Goal: Leave review/rating: Share an evaluation or opinion about a product, service, or content

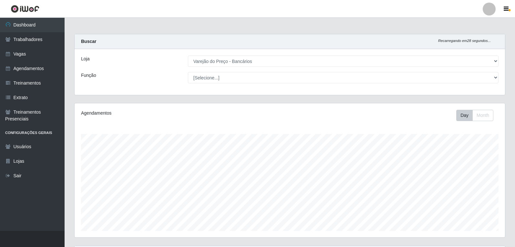
select select "157"
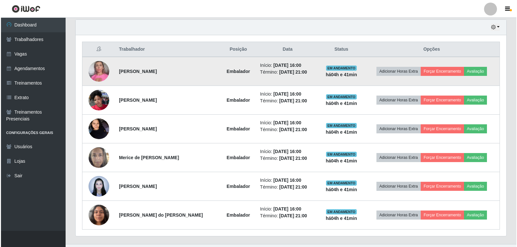
scroll to position [134, 431]
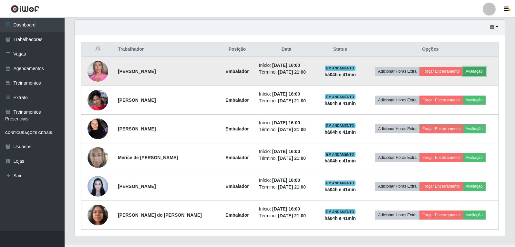
click at [477, 71] on button "Avaliação" at bounding box center [474, 71] width 23 height 9
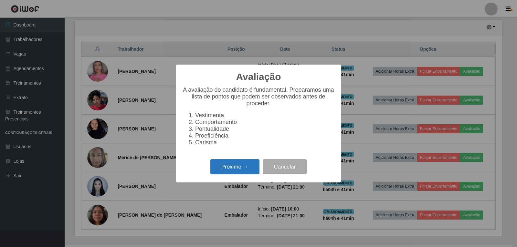
click at [243, 171] on button "Próximo →" at bounding box center [234, 166] width 49 height 15
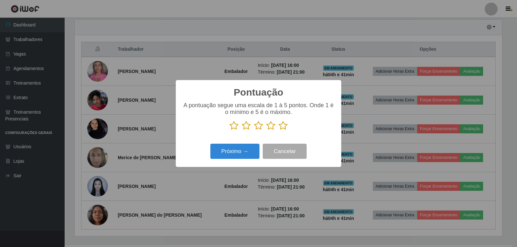
click at [286, 129] on icon at bounding box center [282, 126] width 9 height 10
click at [278, 130] on input "radio" at bounding box center [278, 130] width 0 height 0
click at [248, 154] on button "Próximo →" at bounding box center [234, 151] width 49 height 15
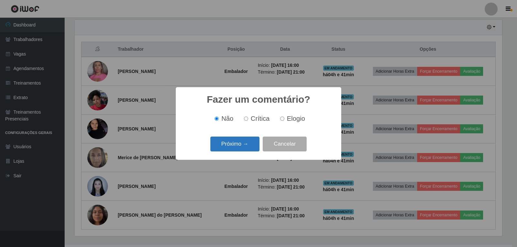
click at [247, 148] on button "Próximo →" at bounding box center [234, 144] width 49 height 15
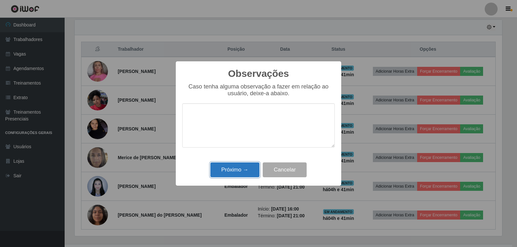
click at [246, 172] on button "Próximo →" at bounding box center [234, 169] width 49 height 15
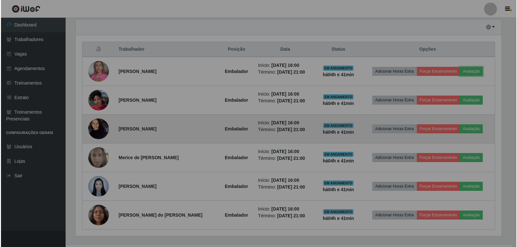
scroll to position [134, 431]
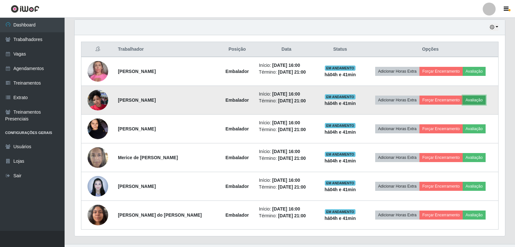
click at [472, 104] on button "Avaliação" at bounding box center [474, 100] width 23 height 9
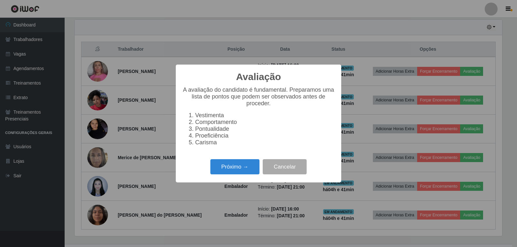
scroll to position [134, 427]
drag, startPoint x: 228, startPoint y: 173, endPoint x: 233, endPoint y: 171, distance: 5.3
click at [233, 171] on button "Próximo →" at bounding box center [234, 166] width 49 height 15
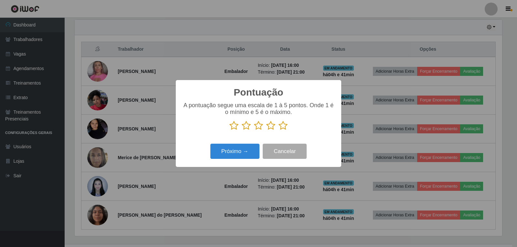
scroll to position [322878, 322585]
click at [281, 127] on icon at bounding box center [282, 126] width 9 height 10
click at [278, 130] on input "radio" at bounding box center [278, 130] width 0 height 0
click at [232, 148] on button "Próximo →" at bounding box center [234, 151] width 49 height 15
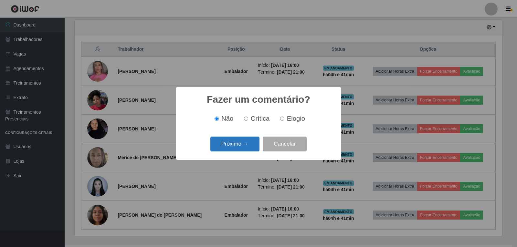
click at [239, 148] on button "Próximo →" at bounding box center [234, 144] width 49 height 15
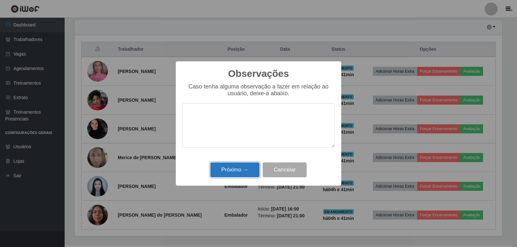
click at [246, 167] on button "Próximo →" at bounding box center [234, 169] width 49 height 15
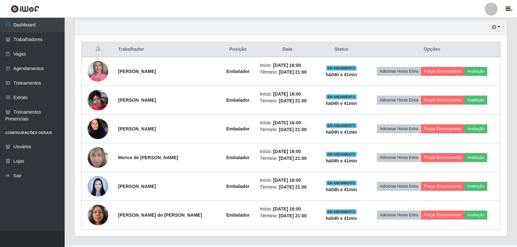
scroll to position [134, 431]
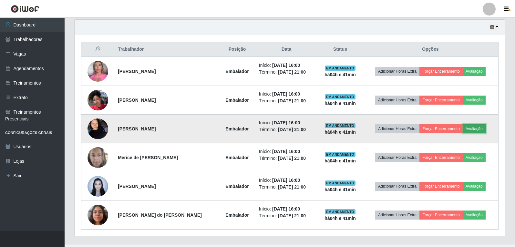
click at [472, 127] on button "Avaliação" at bounding box center [474, 128] width 23 height 9
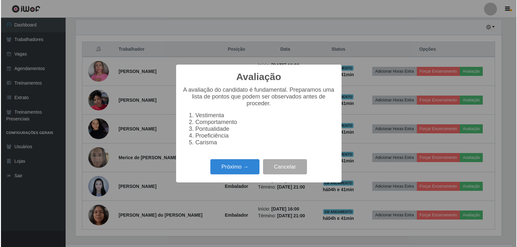
scroll to position [134, 427]
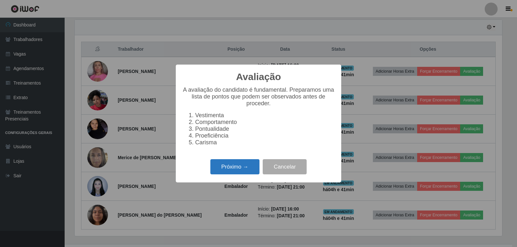
click at [252, 165] on button "Próximo →" at bounding box center [234, 166] width 49 height 15
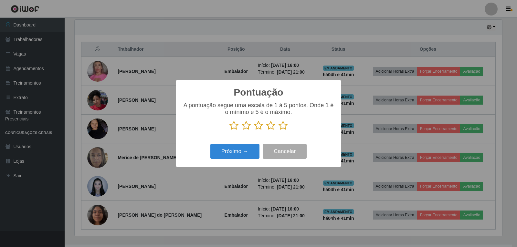
click at [282, 126] on icon at bounding box center [282, 126] width 9 height 10
click at [278, 130] on input "radio" at bounding box center [278, 130] width 0 height 0
click at [248, 149] on button "Próximo →" at bounding box center [234, 151] width 49 height 15
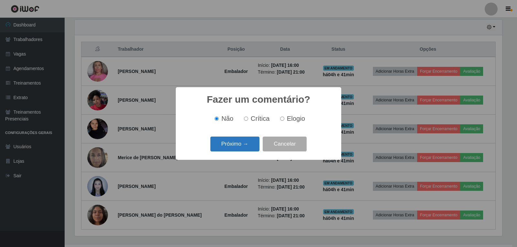
click at [253, 150] on button "Próximo →" at bounding box center [234, 144] width 49 height 15
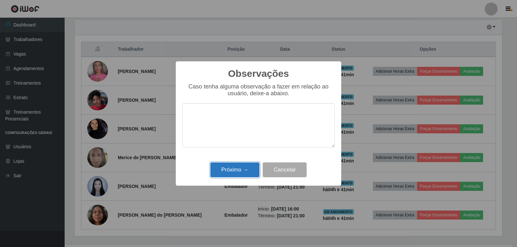
drag, startPoint x: 246, startPoint y: 172, endPoint x: 295, endPoint y: 157, distance: 50.5
click at [247, 172] on button "Próximo →" at bounding box center [234, 169] width 49 height 15
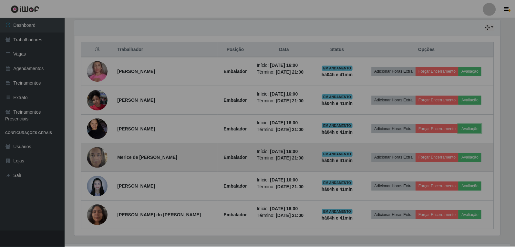
scroll to position [134, 431]
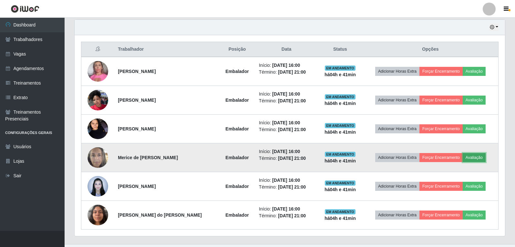
click at [473, 159] on button "Avaliação" at bounding box center [474, 157] width 23 height 9
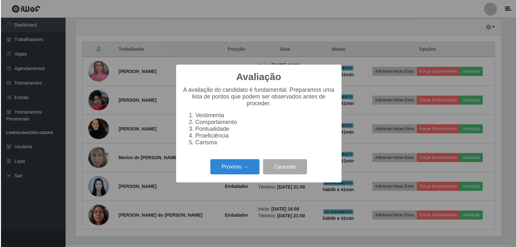
scroll to position [134, 427]
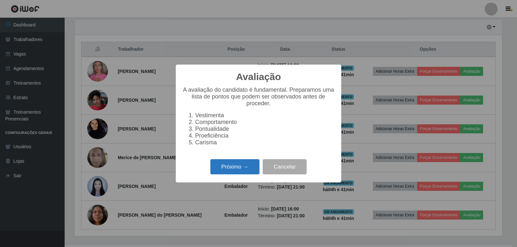
click at [225, 173] on button "Próximo →" at bounding box center [234, 166] width 49 height 15
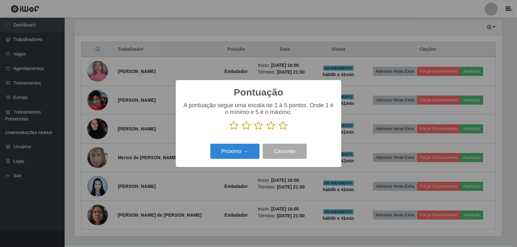
scroll to position [322878, 322585]
drag, startPoint x: 283, startPoint y: 127, endPoint x: 263, endPoint y: 132, distance: 20.2
click at [282, 128] on icon at bounding box center [282, 126] width 9 height 10
click at [278, 130] on input "radio" at bounding box center [278, 130] width 0 height 0
click at [233, 150] on button "Próximo →" at bounding box center [234, 151] width 49 height 15
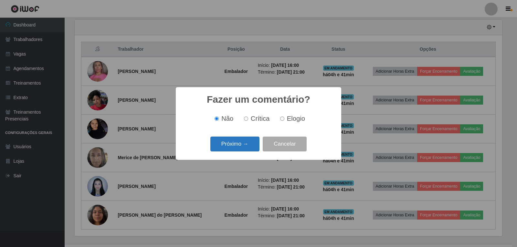
click at [244, 142] on button "Próximo →" at bounding box center [234, 144] width 49 height 15
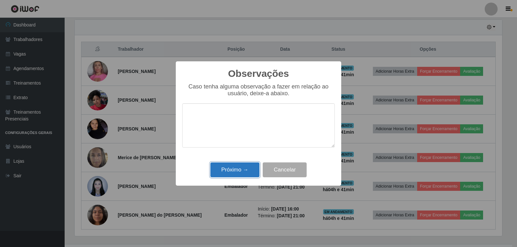
click at [248, 170] on button "Próximo →" at bounding box center [234, 169] width 49 height 15
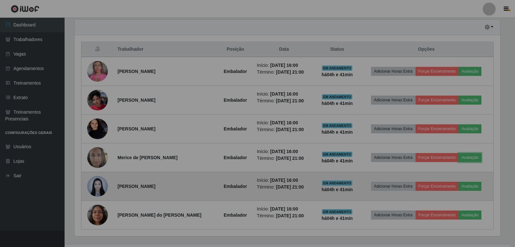
scroll to position [134, 431]
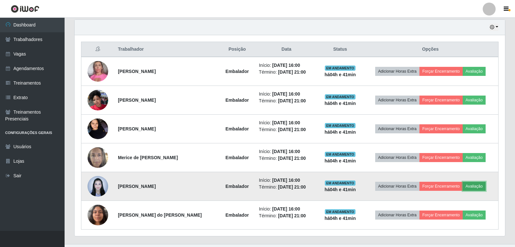
click at [479, 185] on button "Avaliação" at bounding box center [474, 186] width 23 height 9
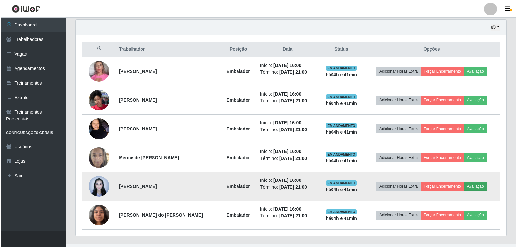
scroll to position [134, 427]
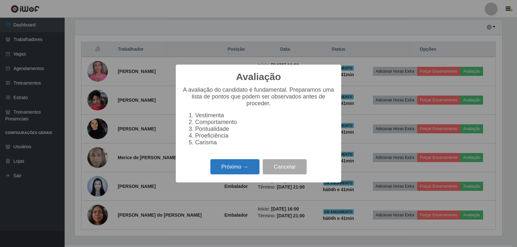
click at [235, 171] on button "Próximo →" at bounding box center [234, 166] width 49 height 15
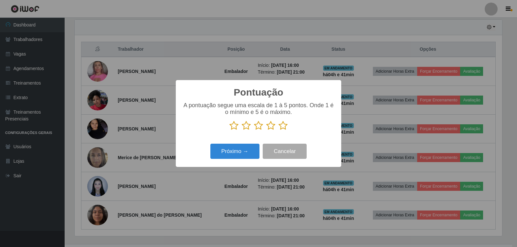
click at [284, 126] on icon at bounding box center [282, 126] width 9 height 10
click at [278, 130] on input "radio" at bounding box center [278, 130] width 0 height 0
click at [234, 155] on button "Próximo →" at bounding box center [234, 151] width 49 height 15
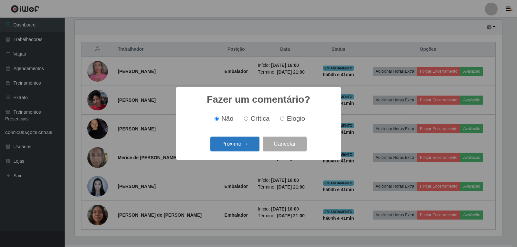
click at [256, 140] on button "Próximo →" at bounding box center [234, 144] width 49 height 15
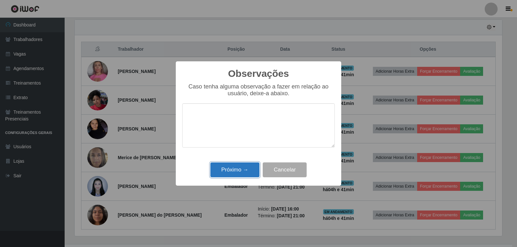
click at [252, 168] on button "Próximo →" at bounding box center [234, 169] width 49 height 15
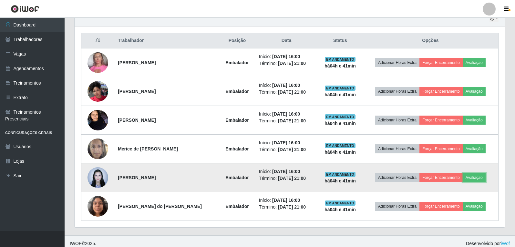
scroll to position [239, 0]
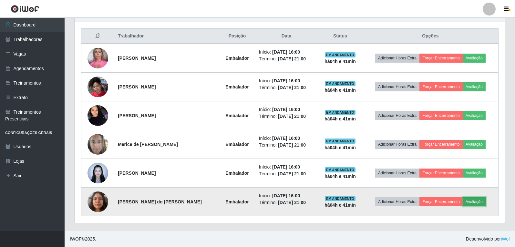
click at [481, 204] on button "Avaliação" at bounding box center [474, 201] width 23 height 9
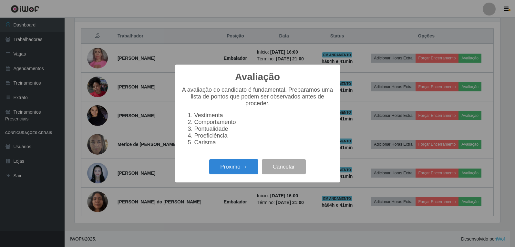
scroll to position [0, 0]
click at [253, 166] on button "Próximo →" at bounding box center [234, 166] width 49 height 15
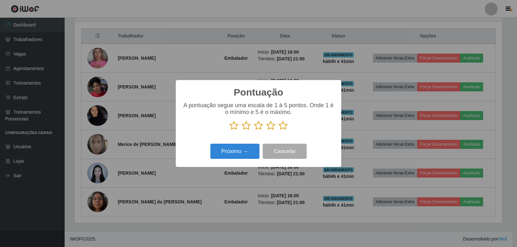
click at [281, 129] on icon at bounding box center [282, 126] width 9 height 10
click at [278, 130] on input "radio" at bounding box center [278, 130] width 0 height 0
click at [242, 151] on button "Próximo →" at bounding box center [234, 151] width 49 height 15
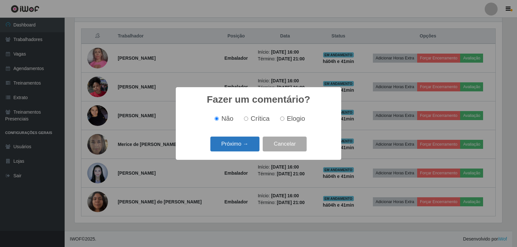
click at [246, 145] on button "Próximo →" at bounding box center [234, 144] width 49 height 15
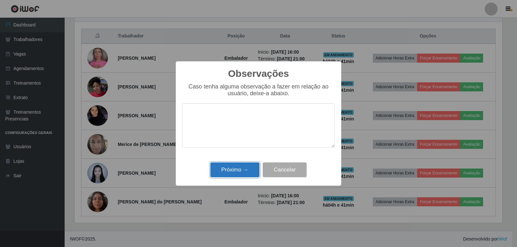
click at [249, 166] on button "Próximo →" at bounding box center [234, 169] width 49 height 15
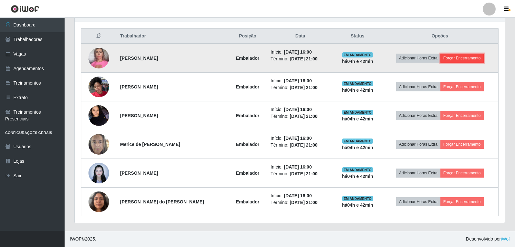
click at [456, 58] on button "Forçar Encerramento" at bounding box center [462, 58] width 43 height 9
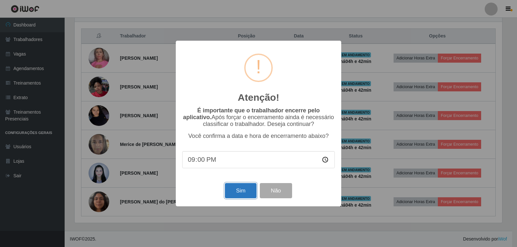
click at [246, 195] on button "Sim" at bounding box center [240, 190] width 31 height 15
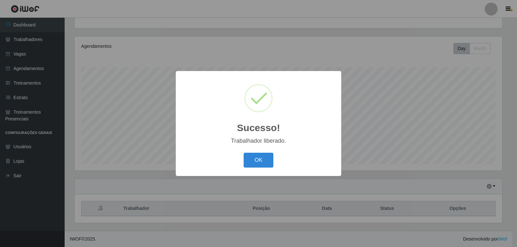
click at [244, 153] on button "OK" at bounding box center [259, 160] width 30 height 15
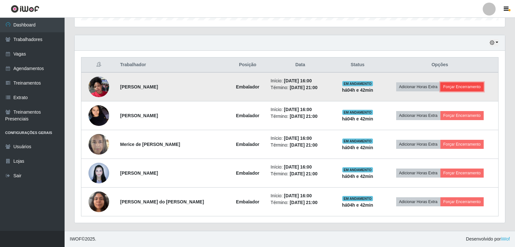
click at [464, 87] on button "Forçar Encerramento" at bounding box center [462, 86] width 43 height 9
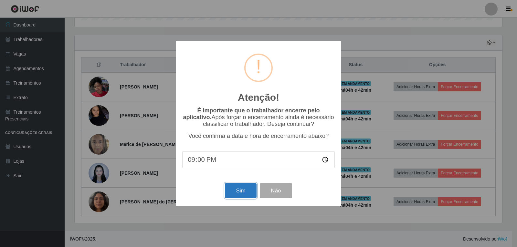
click at [247, 186] on button "Sim" at bounding box center [240, 190] width 31 height 15
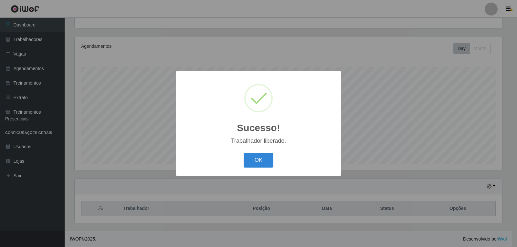
click at [244, 153] on button "OK" at bounding box center [259, 160] width 30 height 15
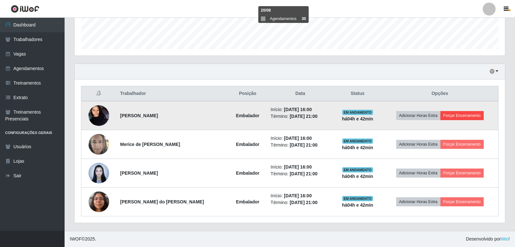
click at [467, 111] on td "Adicionar Horas Extra Forçar Encerramento" at bounding box center [439, 115] width 117 height 29
click at [468, 113] on button "Forçar Encerramento" at bounding box center [462, 115] width 43 height 9
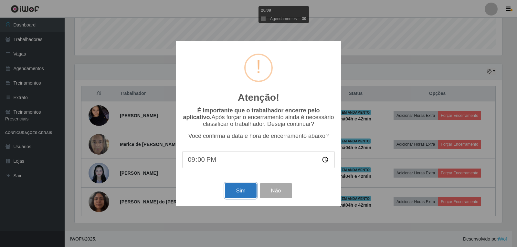
click at [240, 189] on button "Sim" at bounding box center [240, 190] width 31 height 15
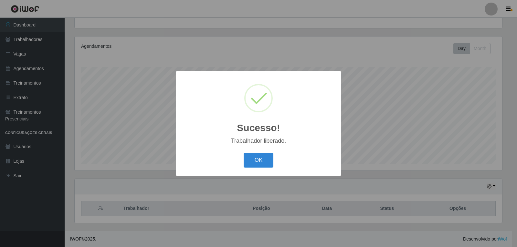
click at [244, 153] on button "OK" at bounding box center [259, 160] width 30 height 15
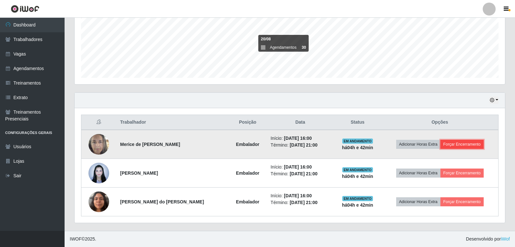
click at [479, 147] on button "Forçar Encerramento" at bounding box center [462, 144] width 43 height 9
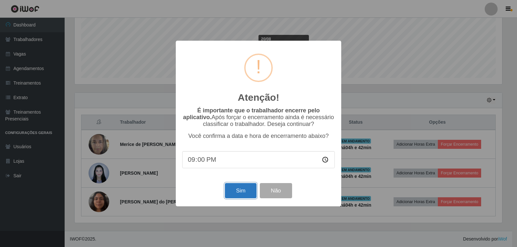
click at [240, 190] on button "Sim" at bounding box center [240, 190] width 31 height 15
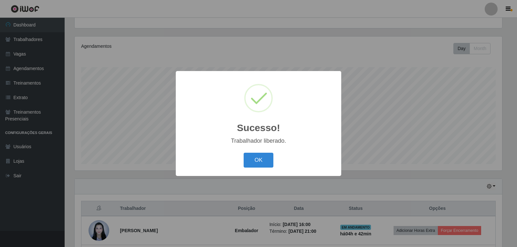
click at [244, 153] on button "OK" at bounding box center [259, 160] width 30 height 15
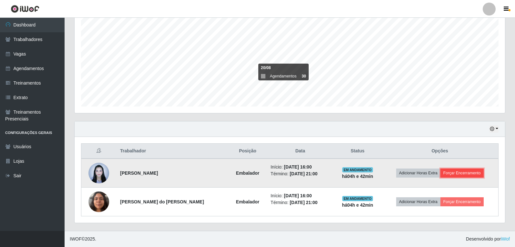
click at [462, 177] on button "Forçar Encerramento" at bounding box center [462, 173] width 43 height 9
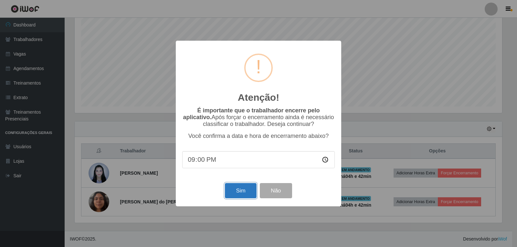
click at [237, 196] on button "Sim" at bounding box center [240, 190] width 31 height 15
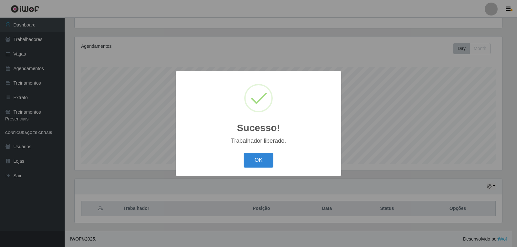
click at [244, 153] on button "OK" at bounding box center [259, 160] width 30 height 15
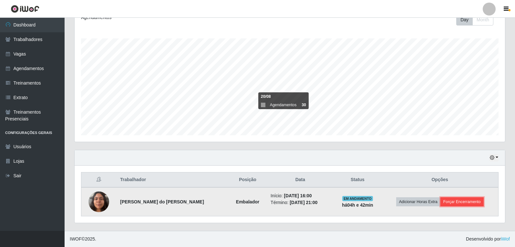
click at [468, 202] on button "Forçar Encerramento" at bounding box center [462, 201] width 43 height 9
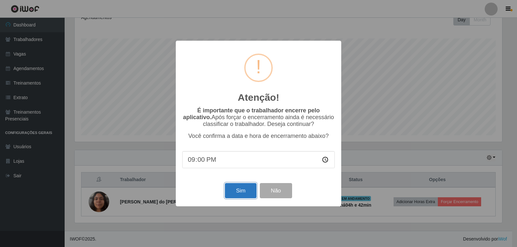
click at [235, 193] on button "Sim" at bounding box center [240, 190] width 31 height 15
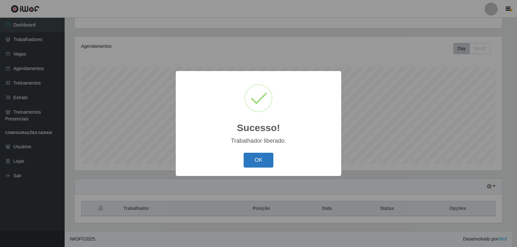
click at [244, 153] on button "OK" at bounding box center [259, 160] width 30 height 15
